Goal: Task Accomplishment & Management: Complete application form

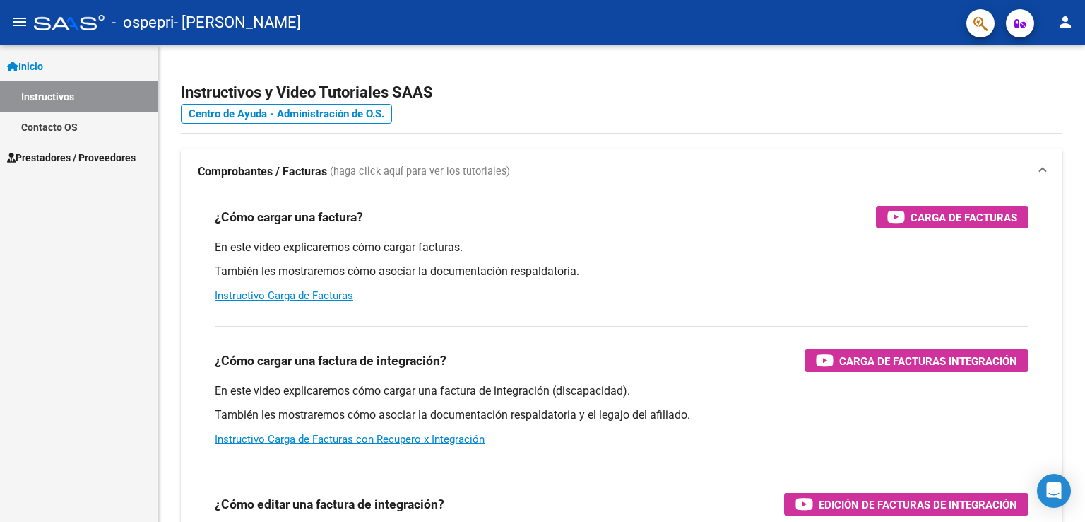
click at [102, 146] on link "Prestadores / Proveedores" at bounding box center [79, 157] width 158 height 30
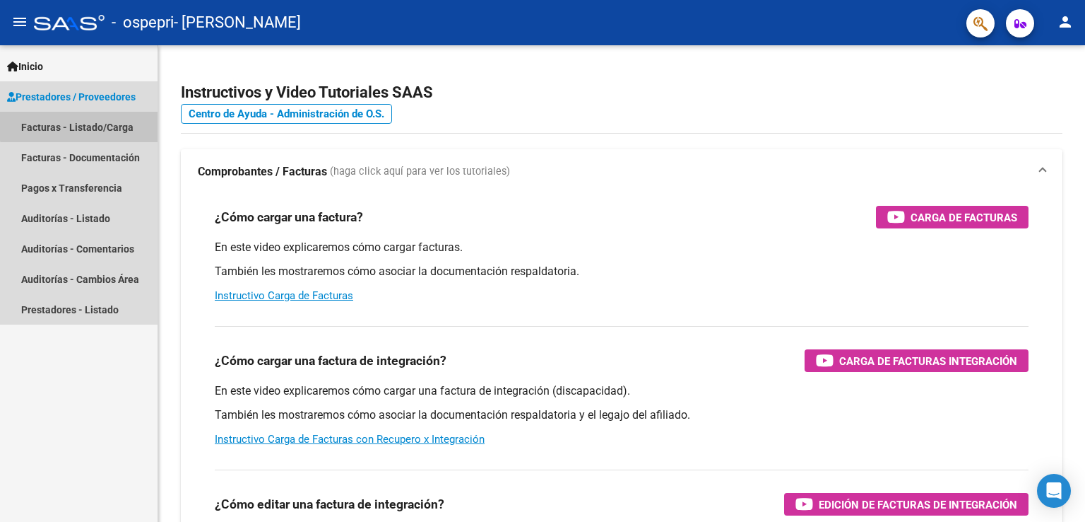
click at [83, 125] on link "Facturas - Listado/Carga" at bounding box center [79, 127] width 158 height 30
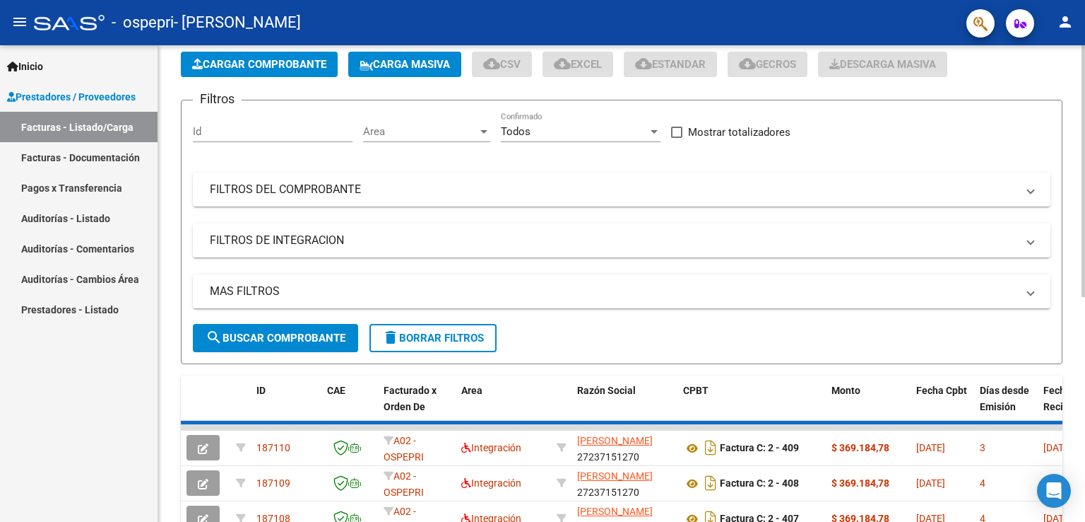
scroll to position [212, 0]
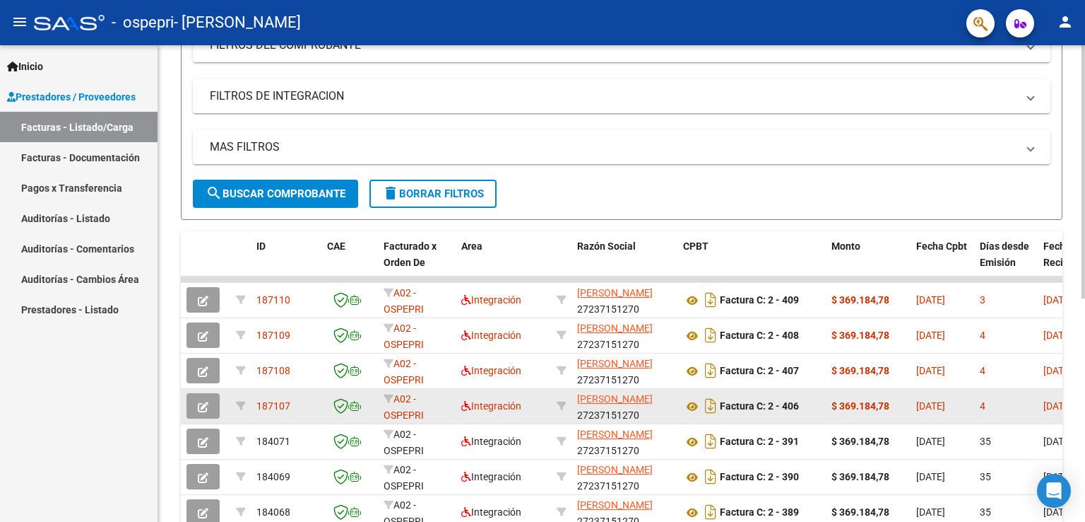
click at [206, 404] on icon "button" at bounding box center [203, 406] width 11 height 11
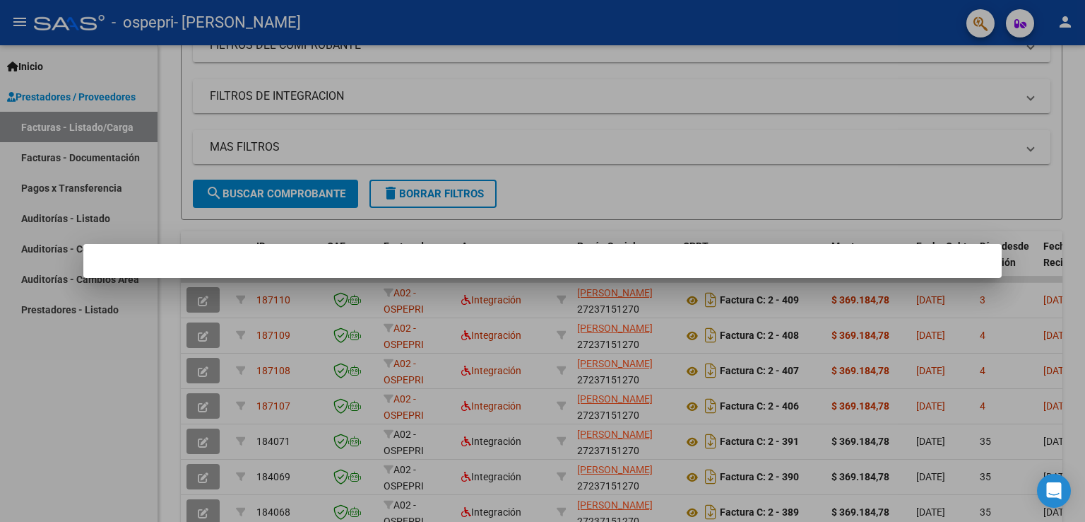
click at [209, 403] on div at bounding box center [542, 261] width 1085 height 522
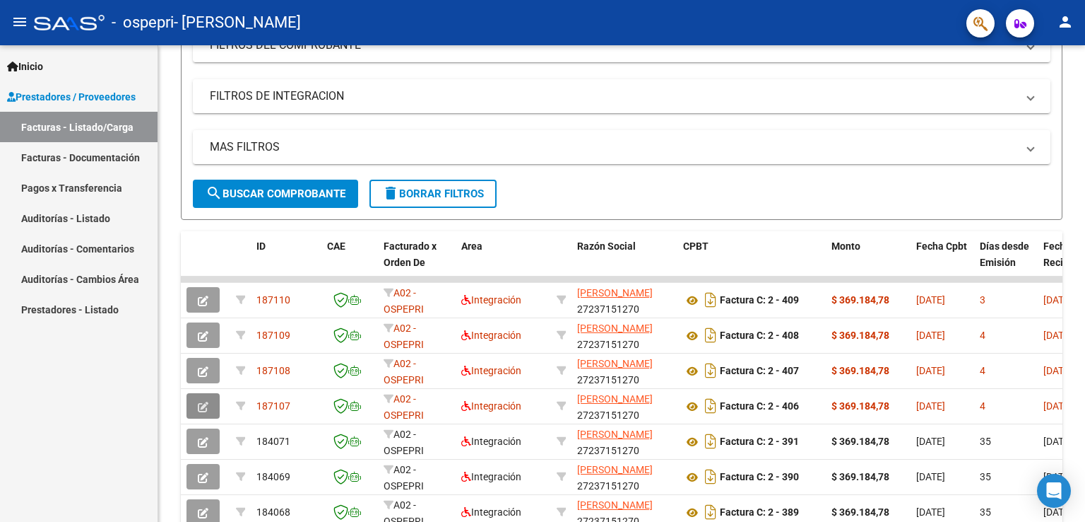
click at [206, 407] on icon "button" at bounding box center [203, 406] width 11 height 11
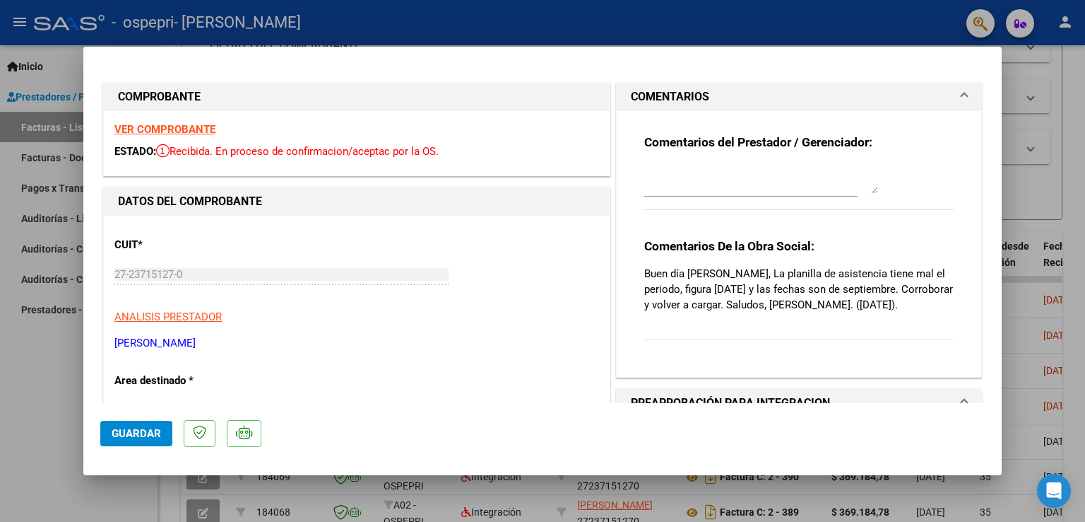
click at [20, 406] on div at bounding box center [542, 261] width 1085 height 522
type input "$ 0,00"
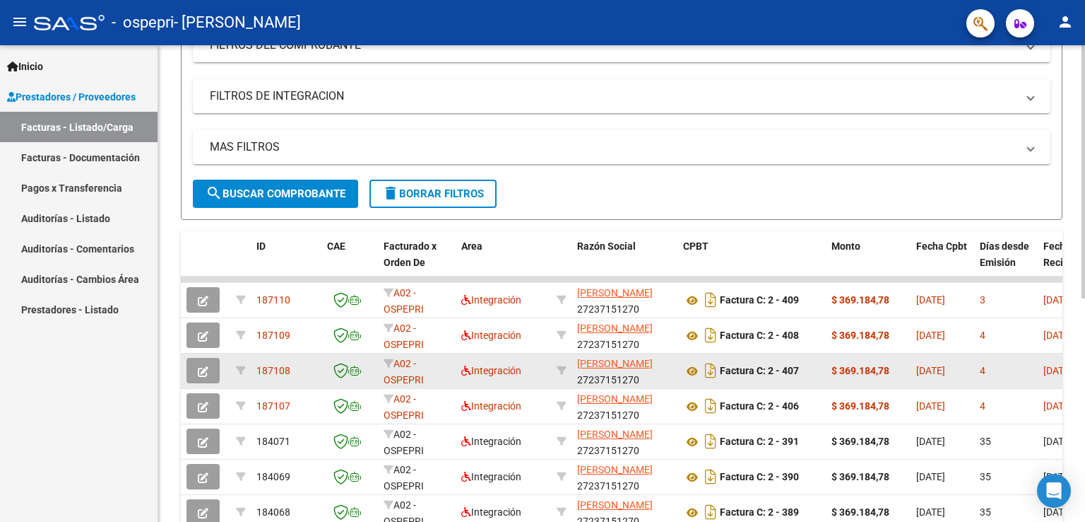
click at [195, 369] on button "button" at bounding box center [203, 370] width 33 height 25
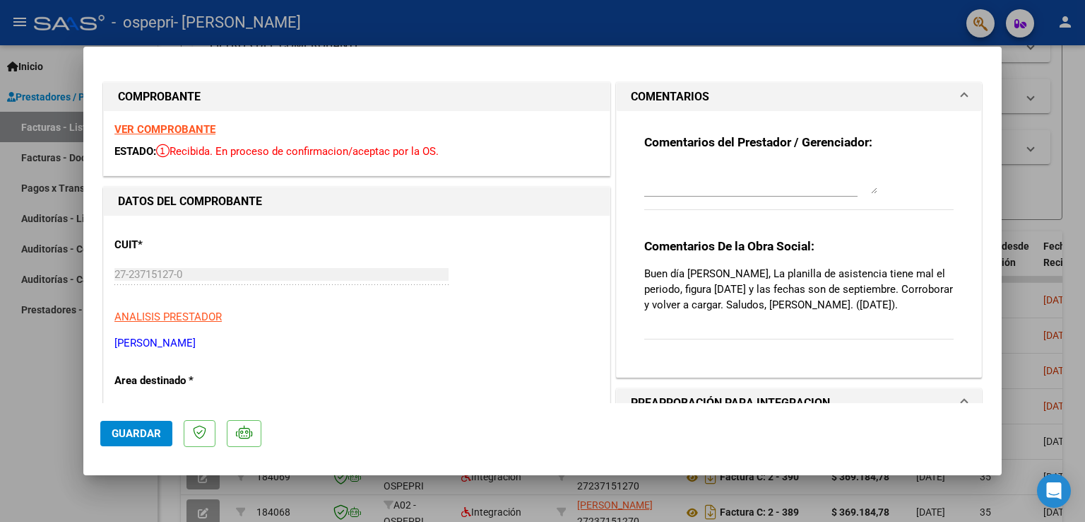
click at [0, 411] on div at bounding box center [542, 261] width 1085 height 522
type input "$ 0,00"
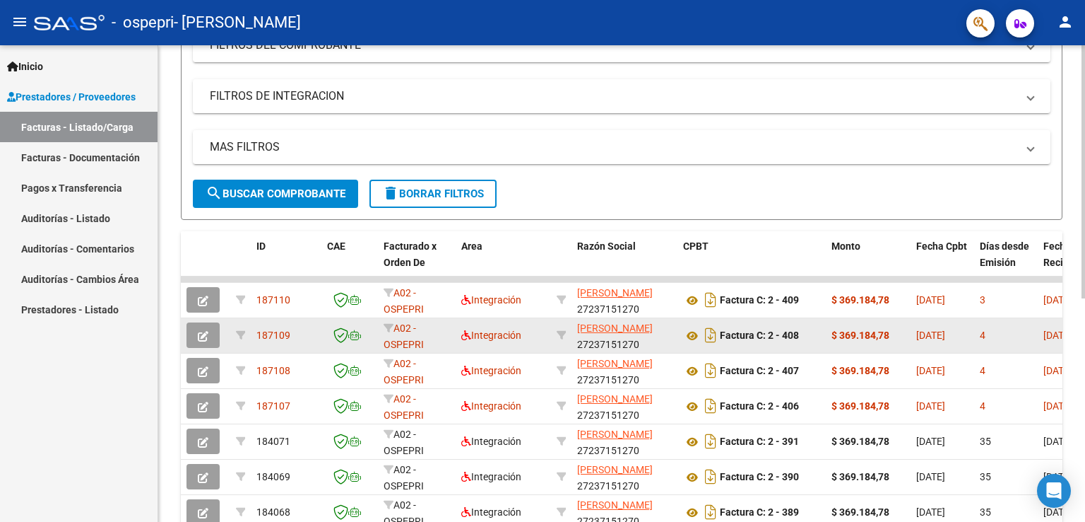
click at [199, 333] on icon "button" at bounding box center [203, 336] width 11 height 11
